Goal: Task Accomplishment & Management: Manage account settings

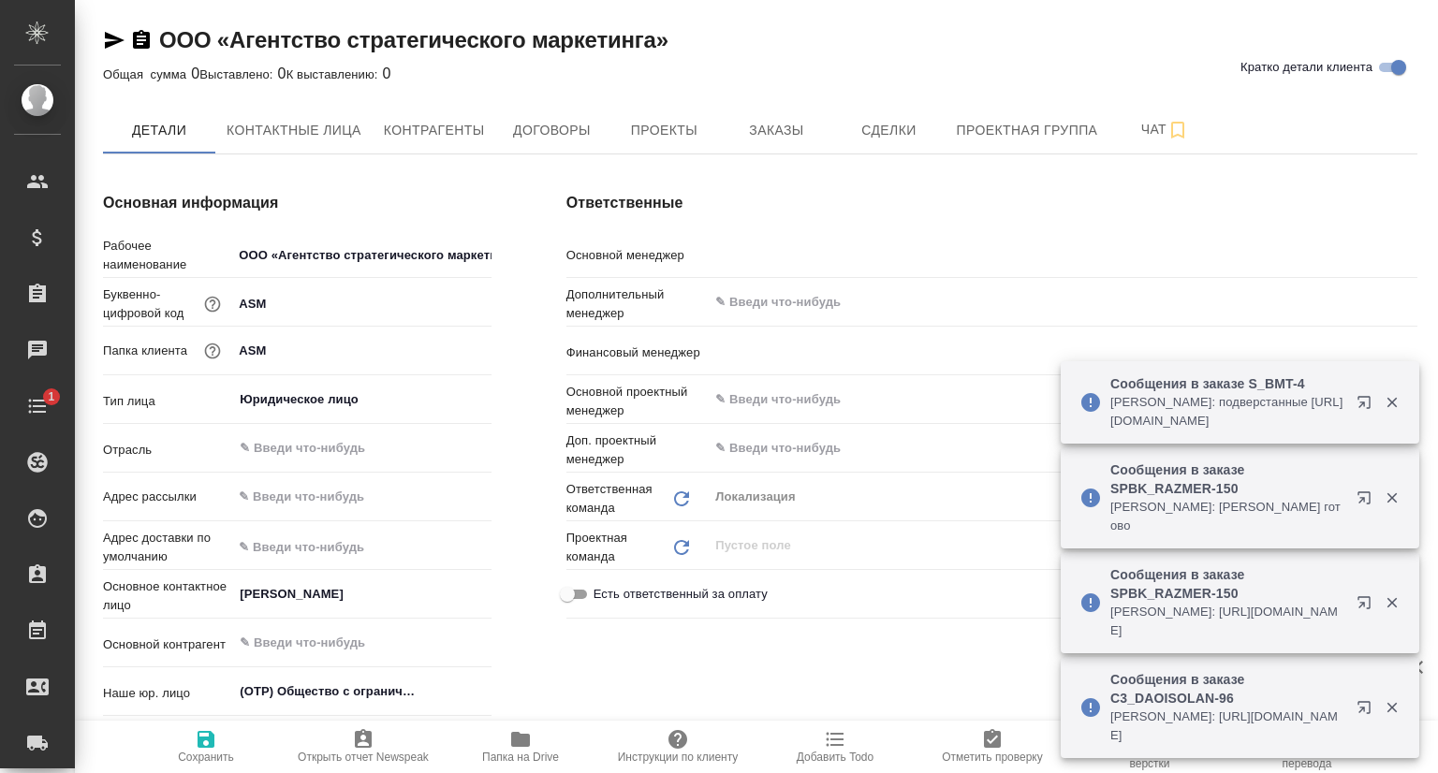
type textarea "x"
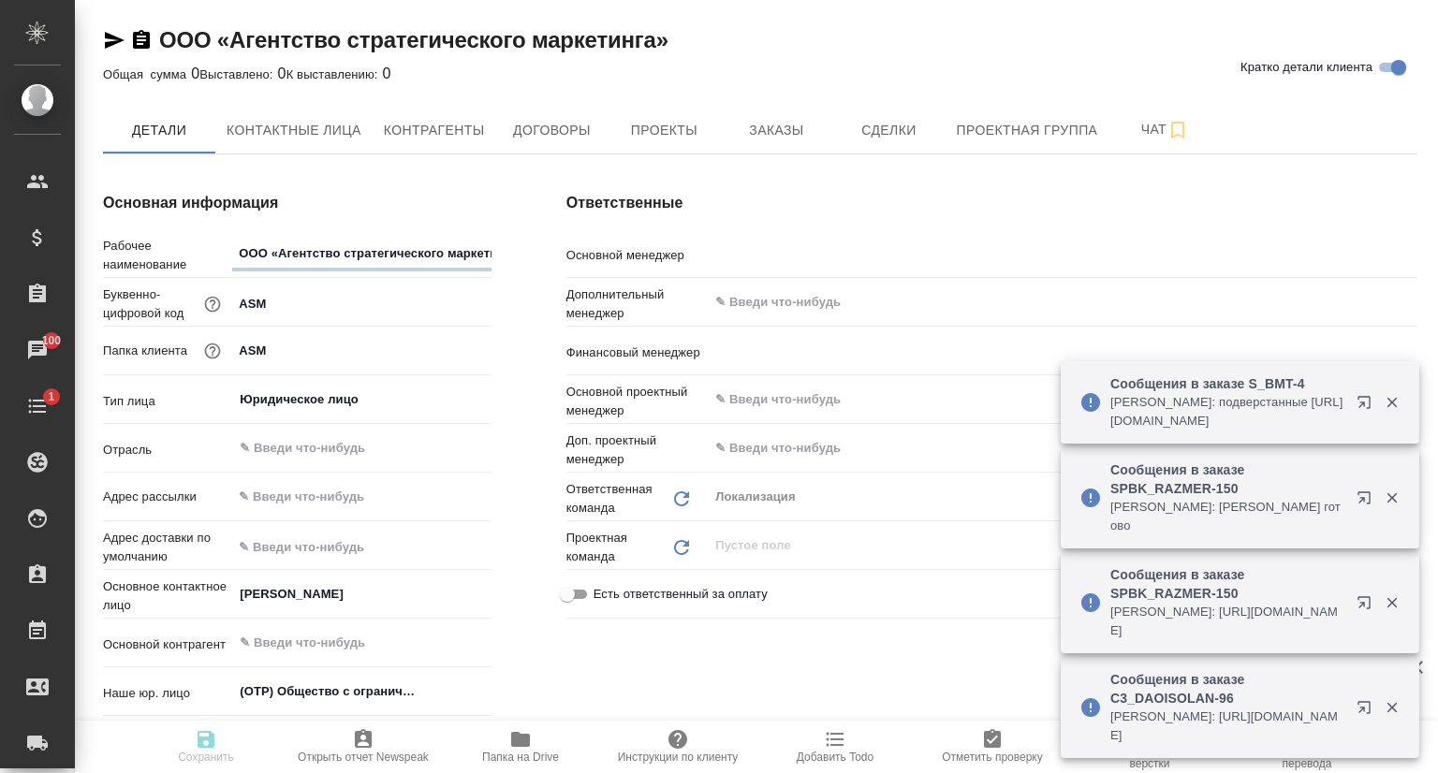
type textarea "x"
type input "Шорова Инесса"
type input "[PERSON_NAME]"
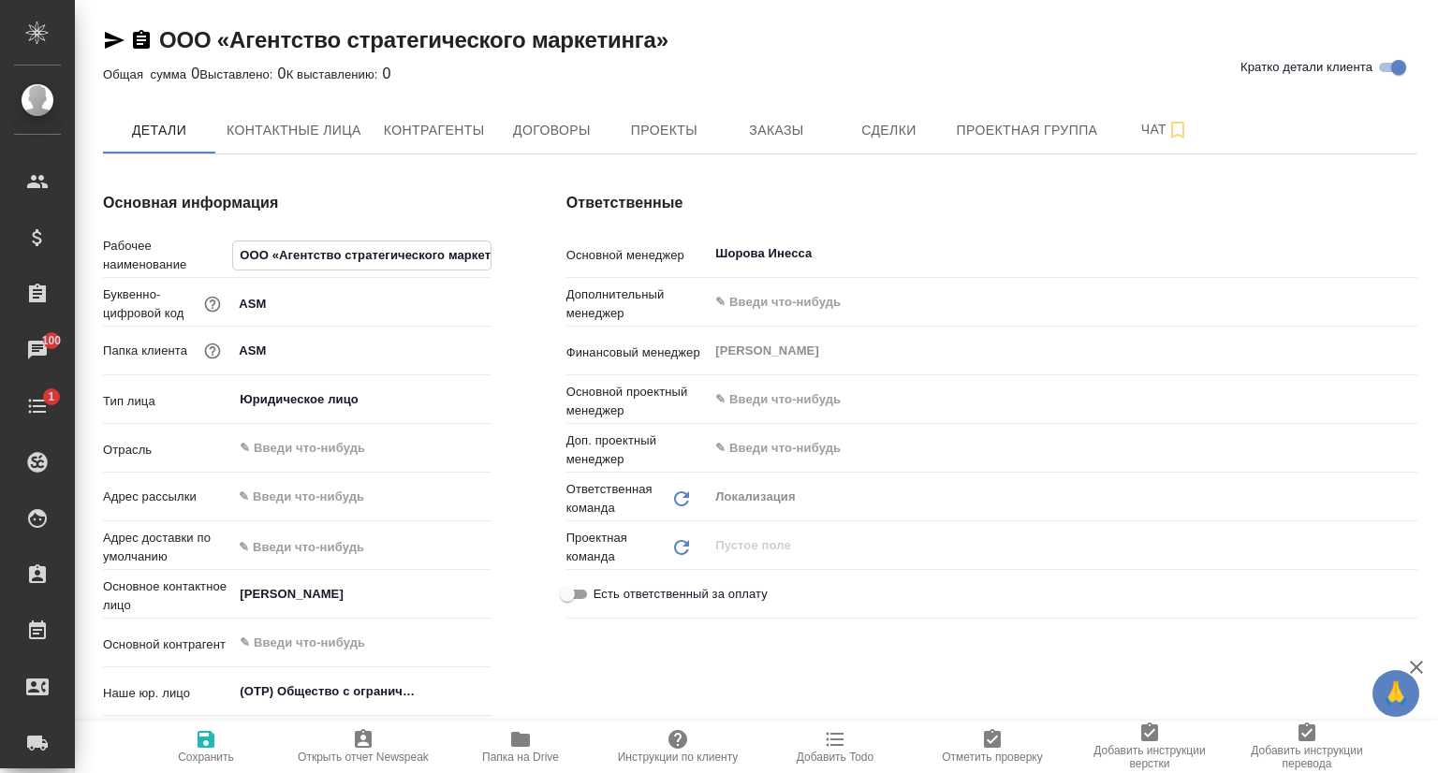
scroll to position [0, 34]
drag, startPoint x: 280, startPoint y: 256, endPoint x: 485, endPoint y: 258, distance: 205.0
click at [485, 258] on input "ООО «Агентство стратегического маркетинга»" at bounding box center [361, 254] width 256 height 27
click at [113, 38] on icon "button" at bounding box center [115, 40] width 20 height 17
